Goal: Information Seeking & Learning: Learn about a topic

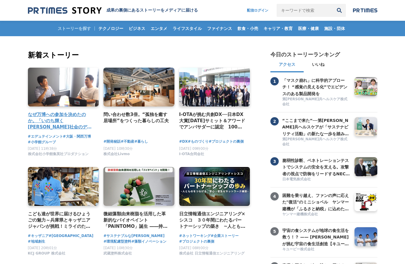
click at [71, 87] on link at bounding box center [63, 87] width 75 height 41
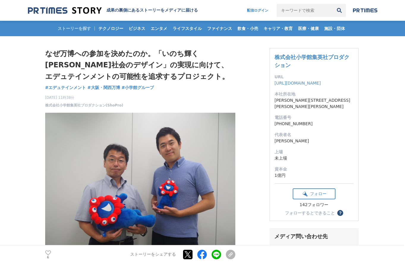
click at [71, 10] on img at bounding box center [65, 11] width 74 height 8
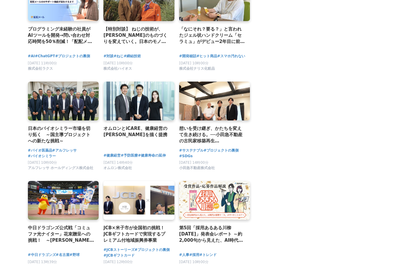
scroll to position [1166, 0]
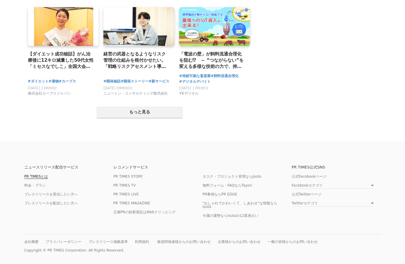
click at [44, 175] on link "PR TIMESとは" at bounding box center [36, 177] width 24 height 4
click at [36, 175] on link "PR TIMESとは" at bounding box center [36, 177] width 24 height 4
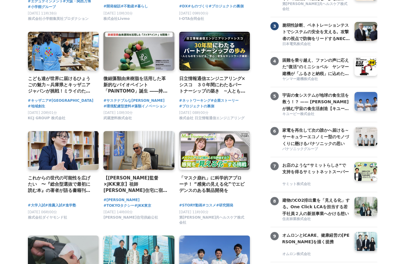
scroll to position [0, 0]
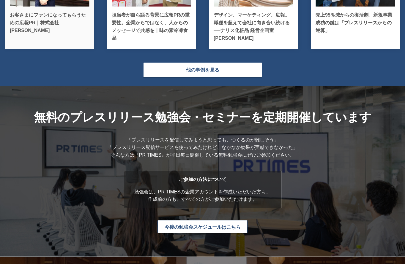
scroll to position [1506, 0]
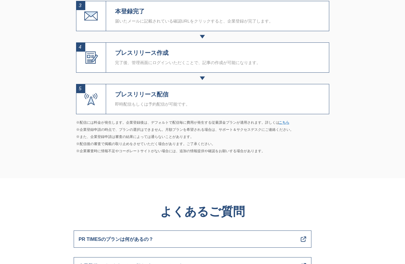
scroll to position [2219, 0]
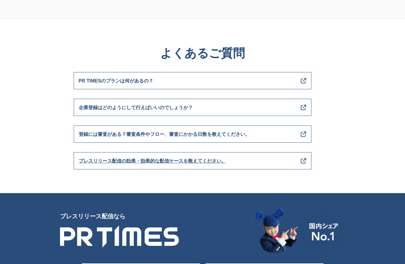
click at [126, 161] on span "プレスリリース配信の効果・効果的な配信ケースを教えてください。" at bounding box center [152, 161] width 147 height 8
click at [118, 107] on span "企業登録はどのようにして行えばいいのでしょうか？" at bounding box center [136, 108] width 114 height 8
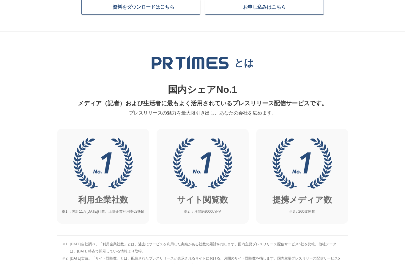
scroll to position [0, 0]
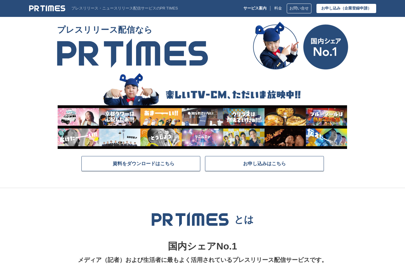
click at [55, 7] on img at bounding box center [47, 8] width 36 height 7
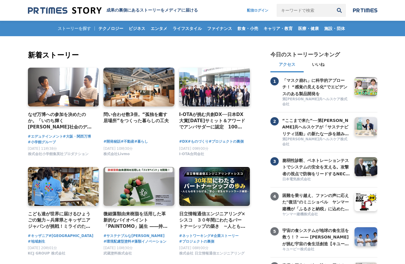
drag, startPoint x: 240, startPoint y: 1, endPoint x: 210, endPoint y: 10, distance: 31.5
click at [210, 13] on div "成果の裏側にあるストーリーをメディアに届ける 配信ログイン 検索履歴 全て削除" at bounding box center [202, 10] width 349 height 7
